Goal: Transaction & Acquisition: Purchase product/service

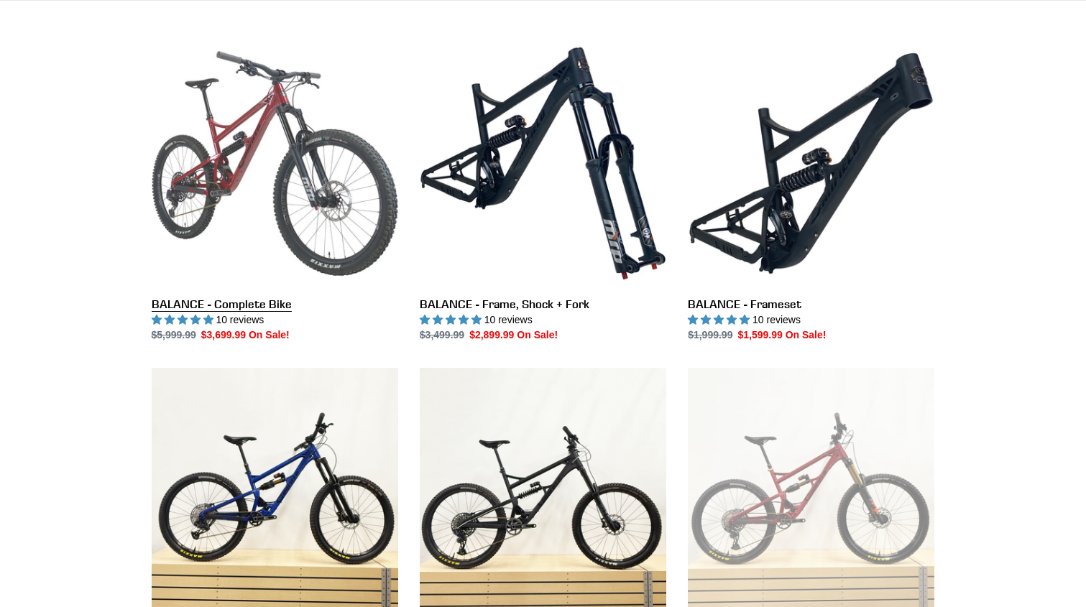
scroll to position [388, 0]
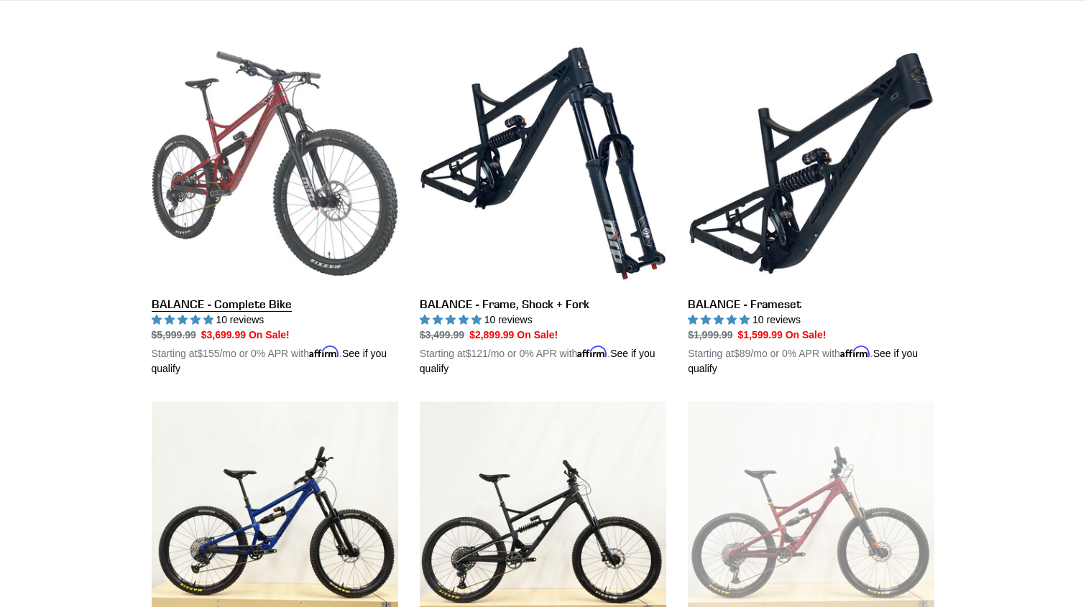
click at [310, 162] on link "BALANCE - Complete Bike" at bounding box center [275, 208] width 246 height 336
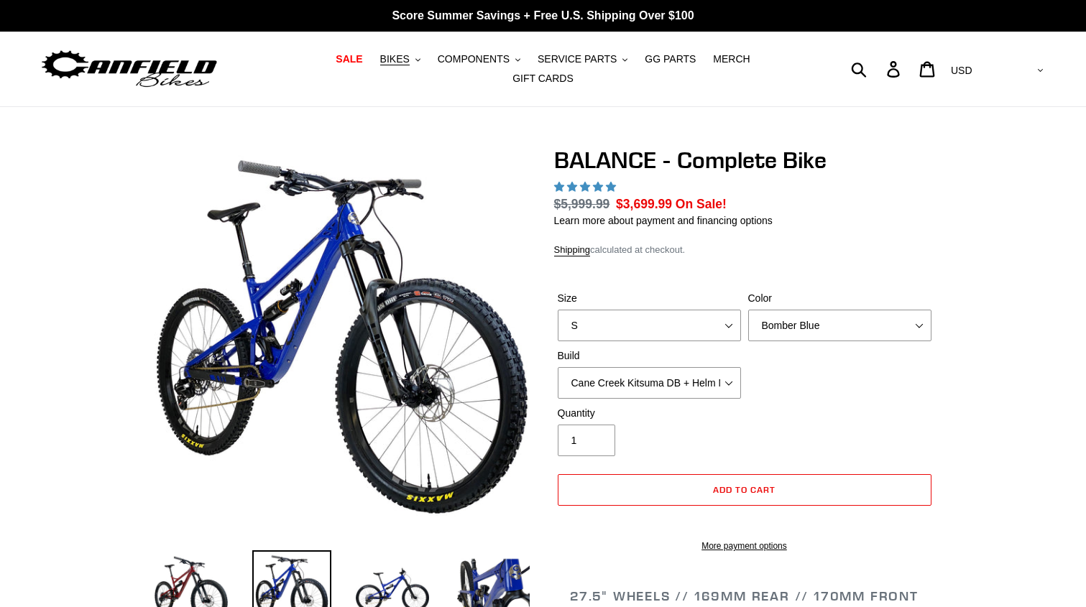
select select "highest-rating"
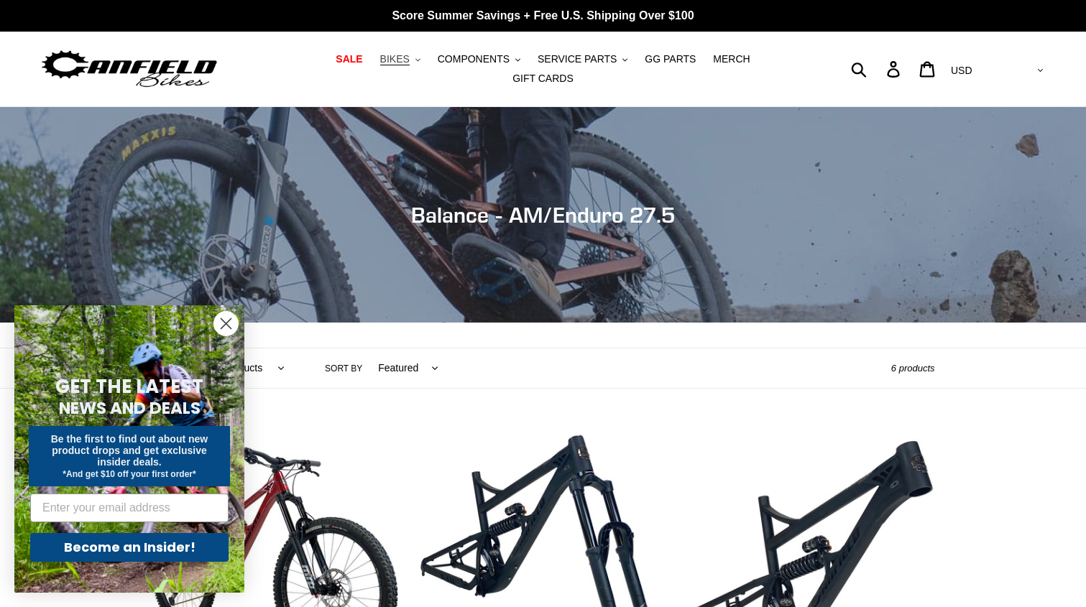
click at [383, 61] on span "BIKES" at bounding box center [394, 59] width 29 height 12
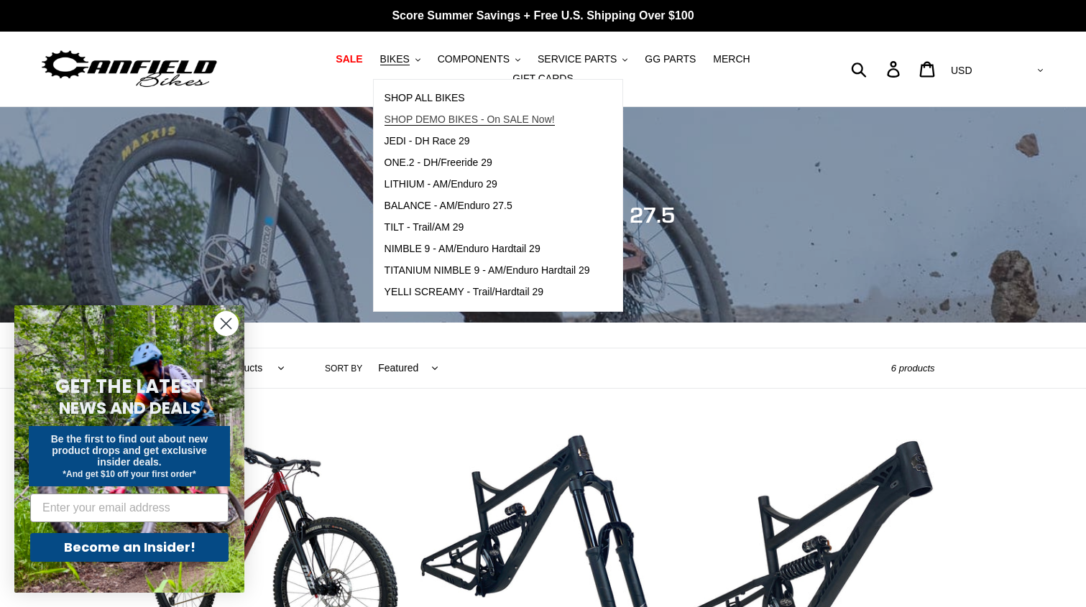
click at [451, 126] on span "SHOP DEMO BIKES - On SALE Now!" at bounding box center [469, 120] width 170 height 12
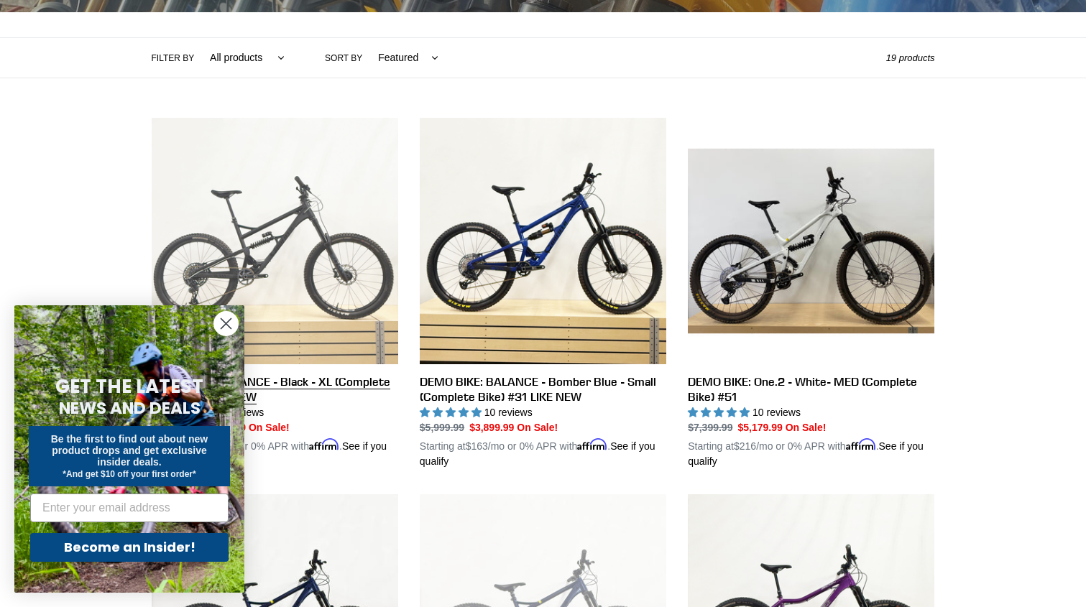
scroll to position [388, 0]
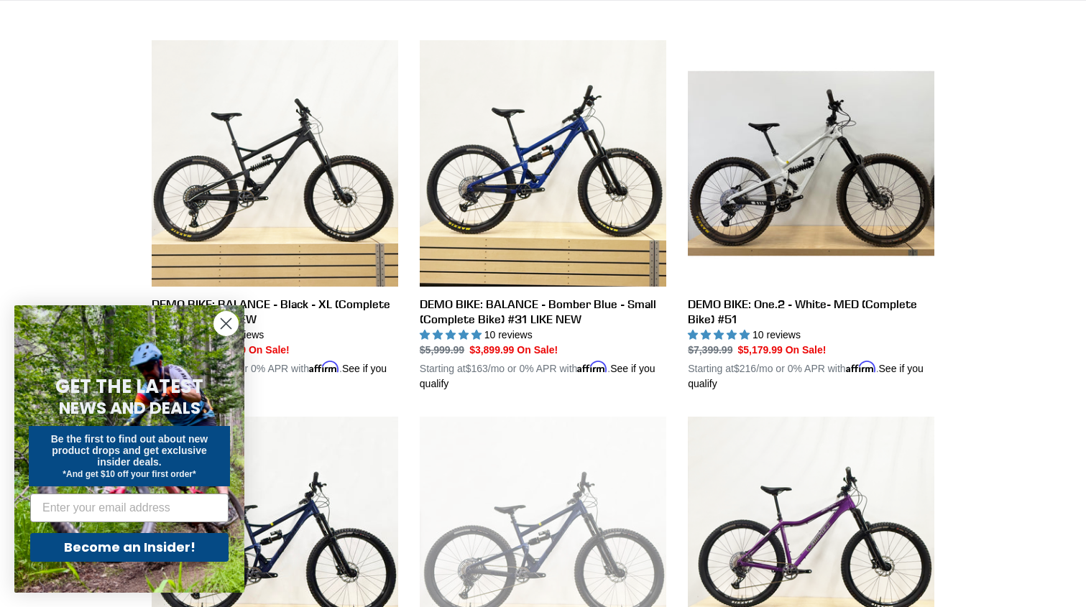
click at [231, 326] on circle "Close dialog" at bounding box center [226, 324] width 24 height 24
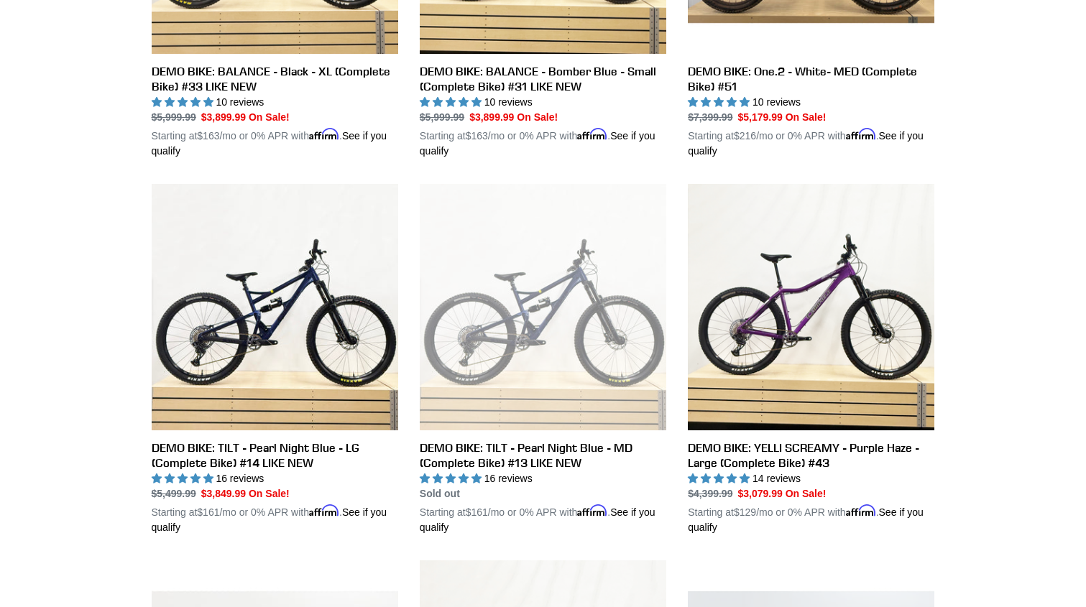
scroll to position [155, 0]
